Goal: Task Accomplishment & Management: Use online tool/utility

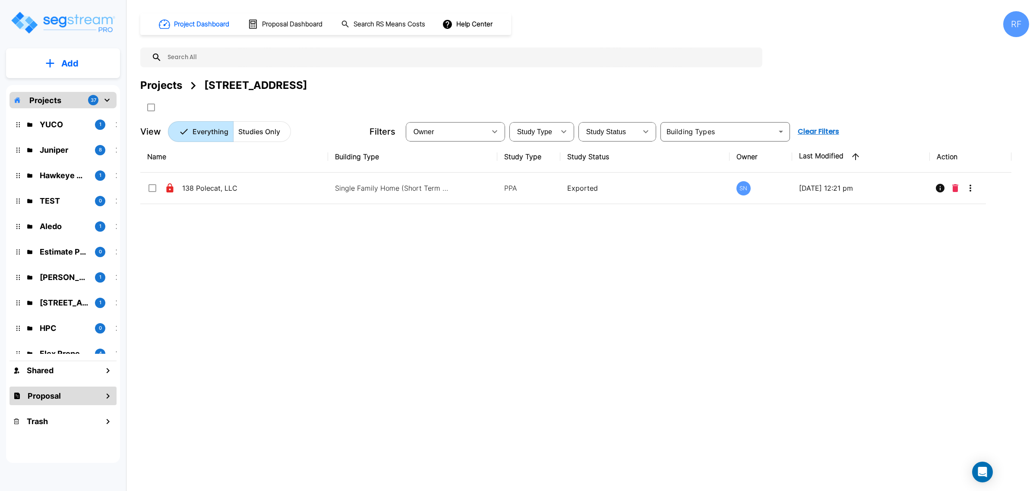
click at [87, 400] on div "Proposal" at bounding box center [62, 396] width 107 height 19
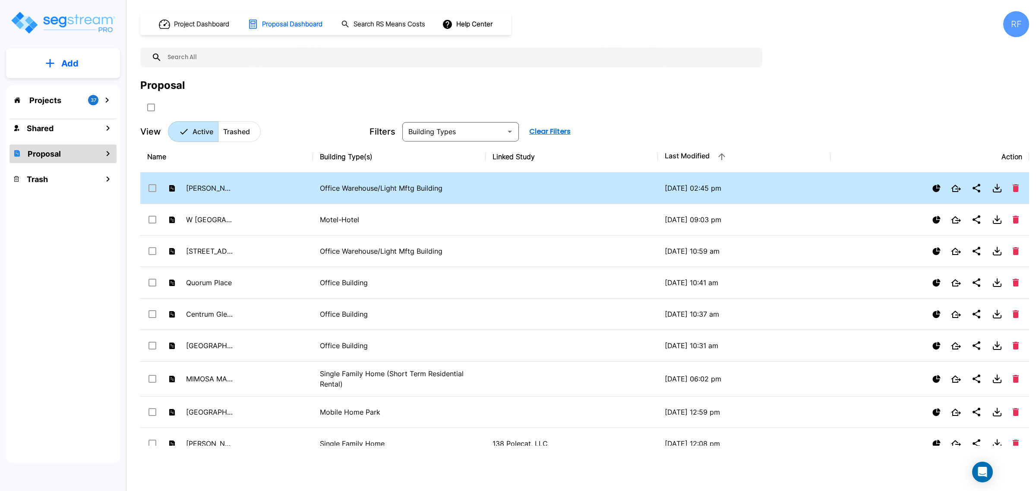
click at [400, 194] on td "Office Warehouse/Light Mftg Building" at bounding box center [399, 189] width 173 height 32
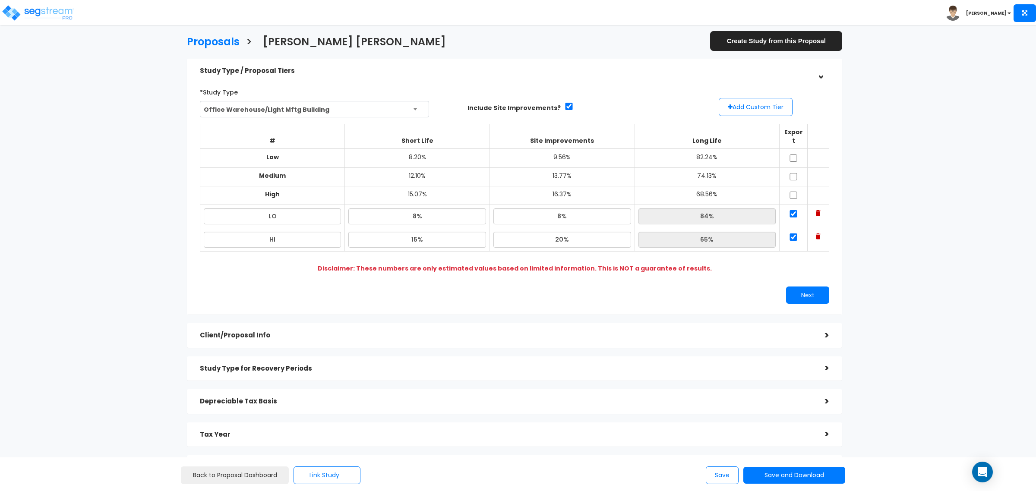
click at [372, 332] on h5 "Client/Proposal Info" at bounding box center [506, 335] width 612 height 7
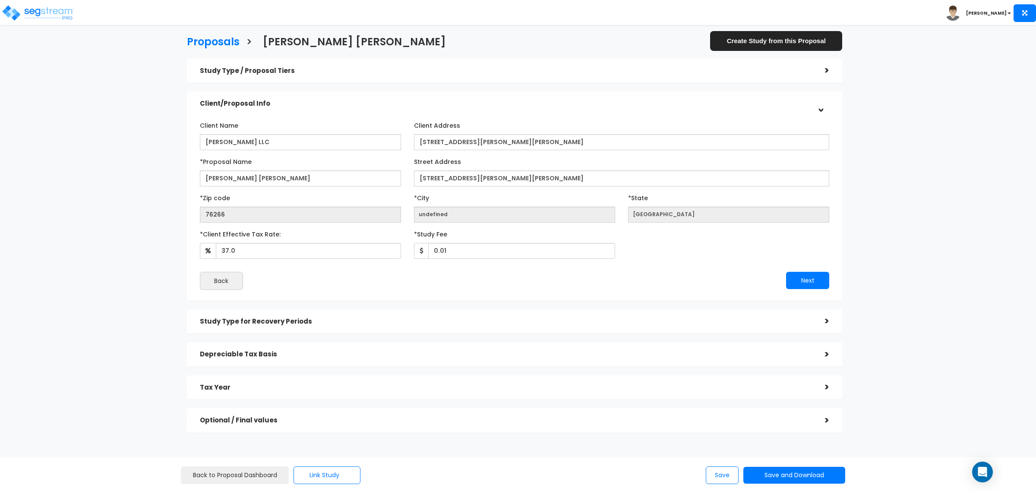
click at [412, 328] on div "Study Type for Recovery Periods" at bounding box center [506, 322] width 612 height 16
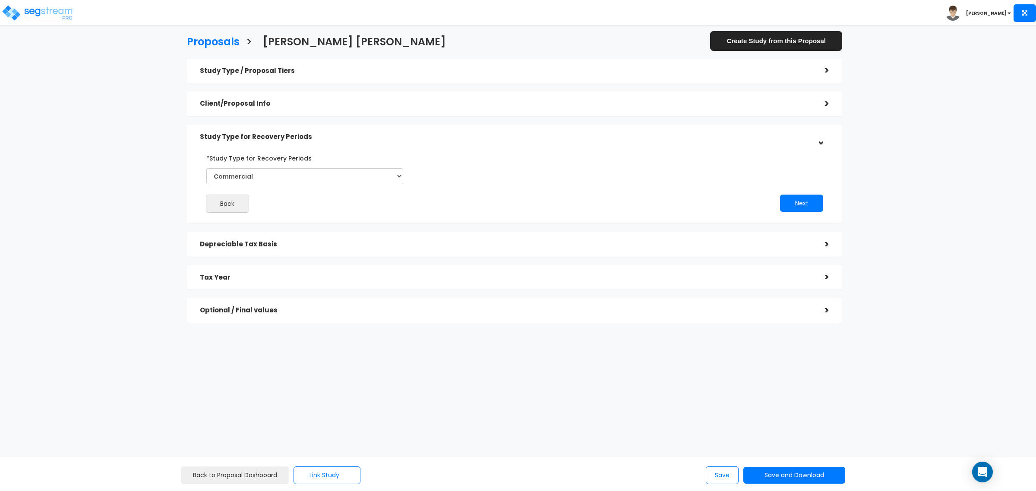
click at [305, 241] on h5 "Depreciable Tax Basis" at bounding box center [506, 244] width 612 height 7
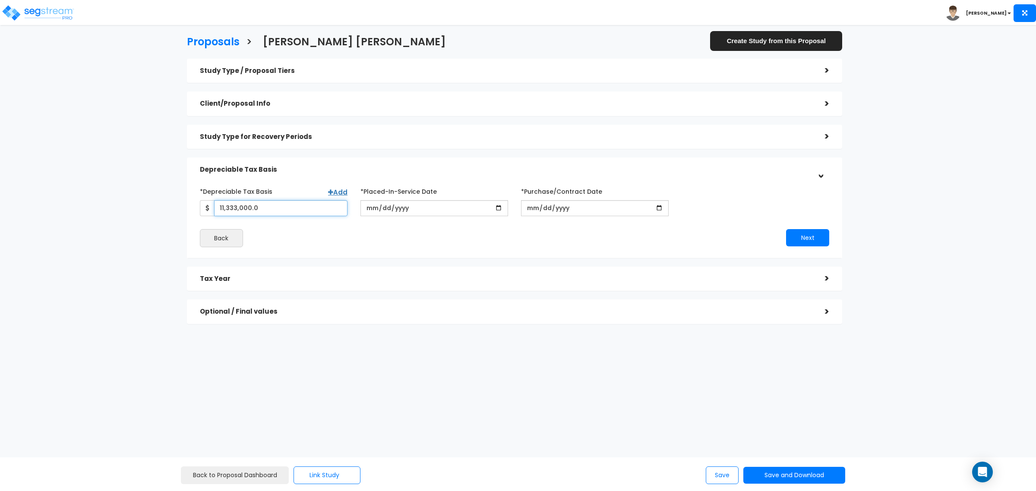
drag, startPoint x: 281, startPoint y: 210, endPoint x: 158, endPoint y: 201, distance: 122.5
click at [158, 201] on div "Proposals > [PERSON_NAME] [PERSON_NAME] Create Study from this Proposal Study T…" at bounding box center [514, 182] width 852 height 493
type input "321,000"
click at [451, 391] on div "Proposals > ROGER RAY Marina Create Study from this Proposal Study Type / Propo…" at bounding box center [514, 182] width 852 height 493
click at [813, 243] on button "Next" at bounding box center [807, 237] width 43 height 17
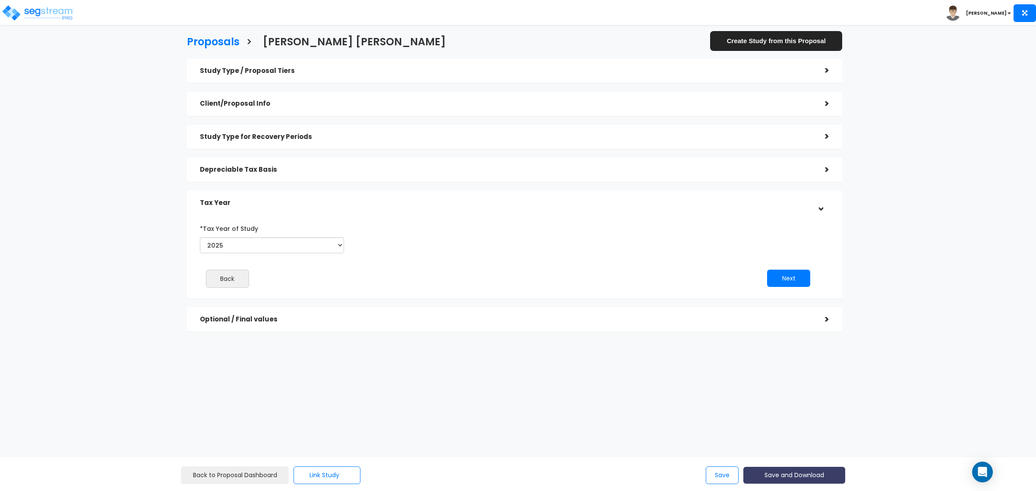
click at [780, 471] on button "Save and Download" at bounding box center [794, 475] width 102 height 17
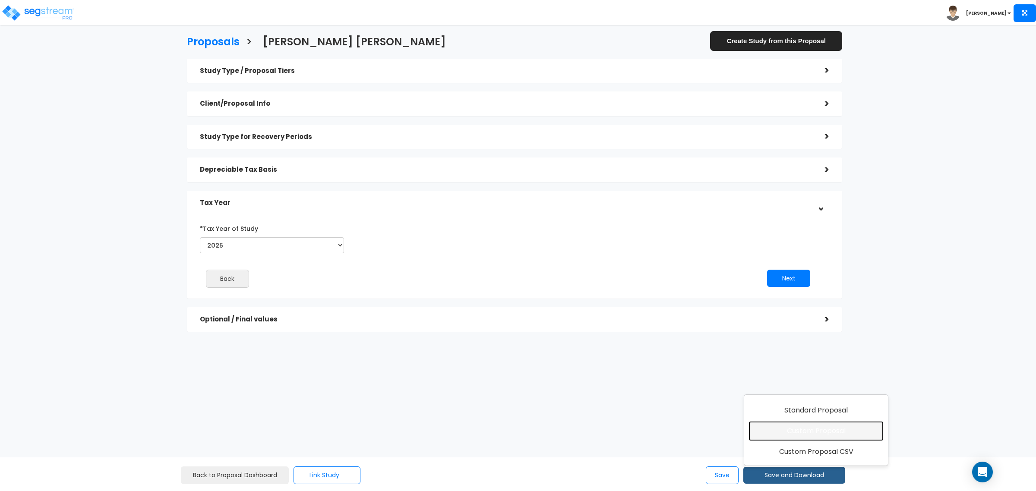
click at [795, 429] on link "Custom Proposal" at bounding box center [815, 431] width 135 height 20
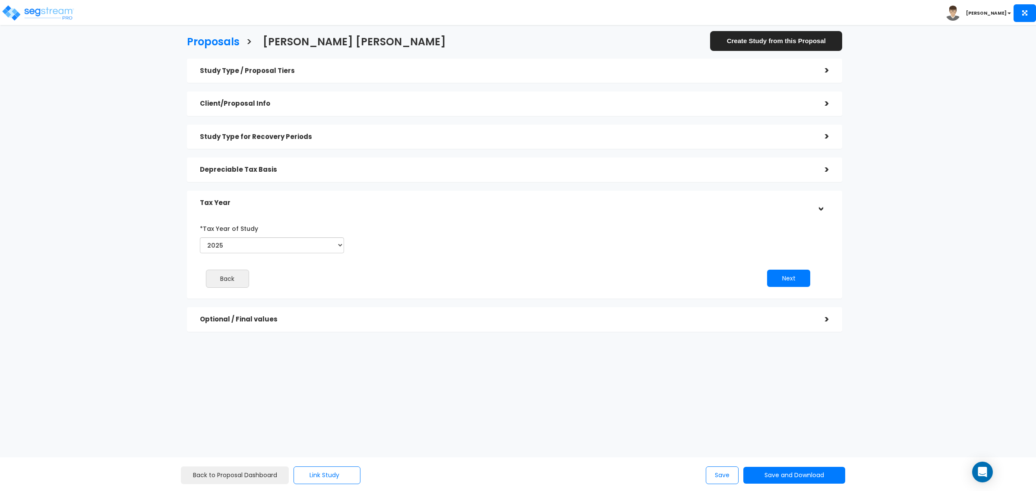
click at [942, 211] on div "Proposals > ROGER RAY Marina Create Study from this Proposal Study Type / Propo…" at bounding box center [518, 237] width 1036 height 399
